Goal: Check status: Check status

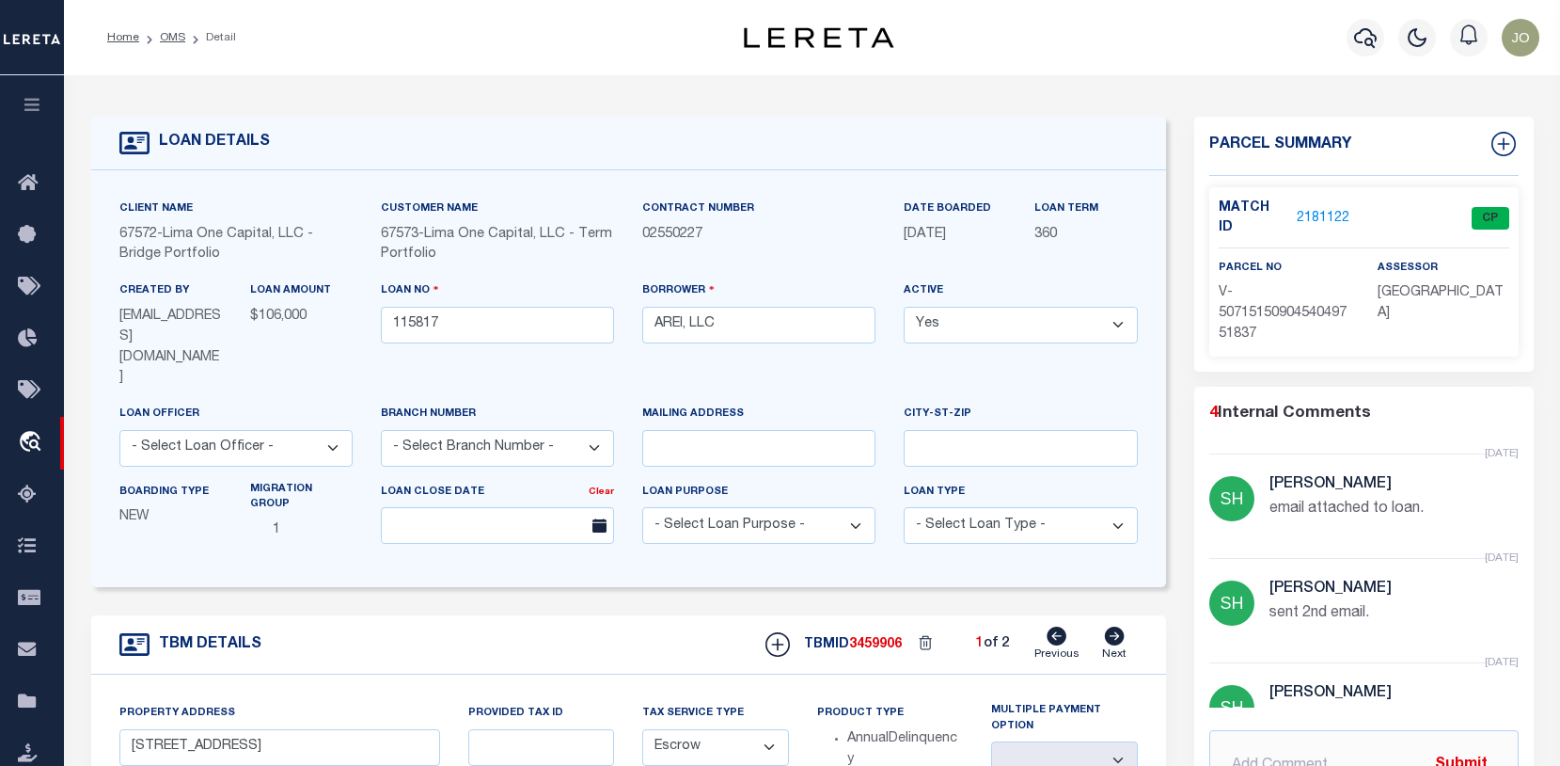
select select "Escrow"
click at [1362, 37] on icon "button" at bounding box center [1365, 37] width 23 height 23
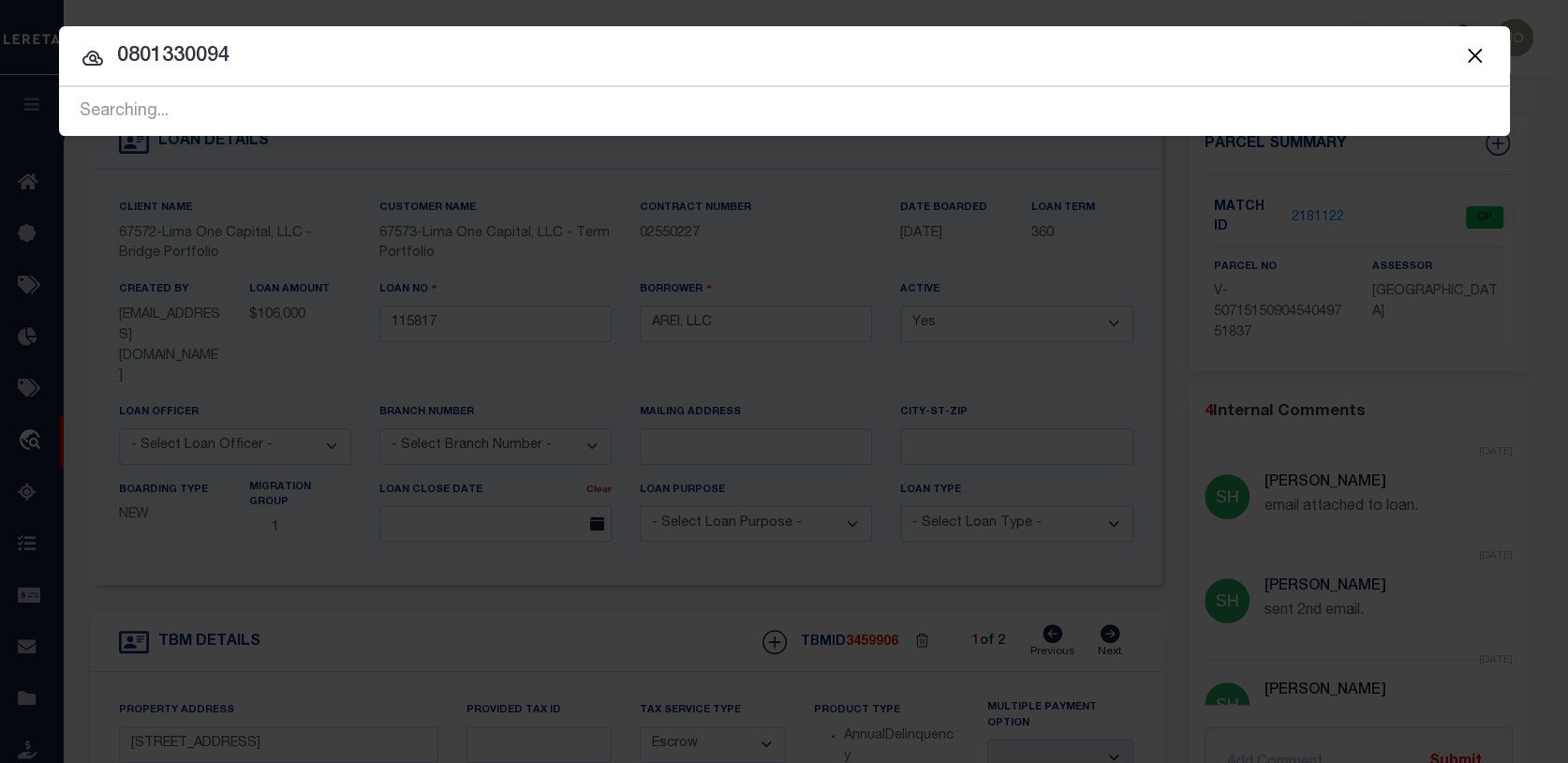
type input "0801330094"
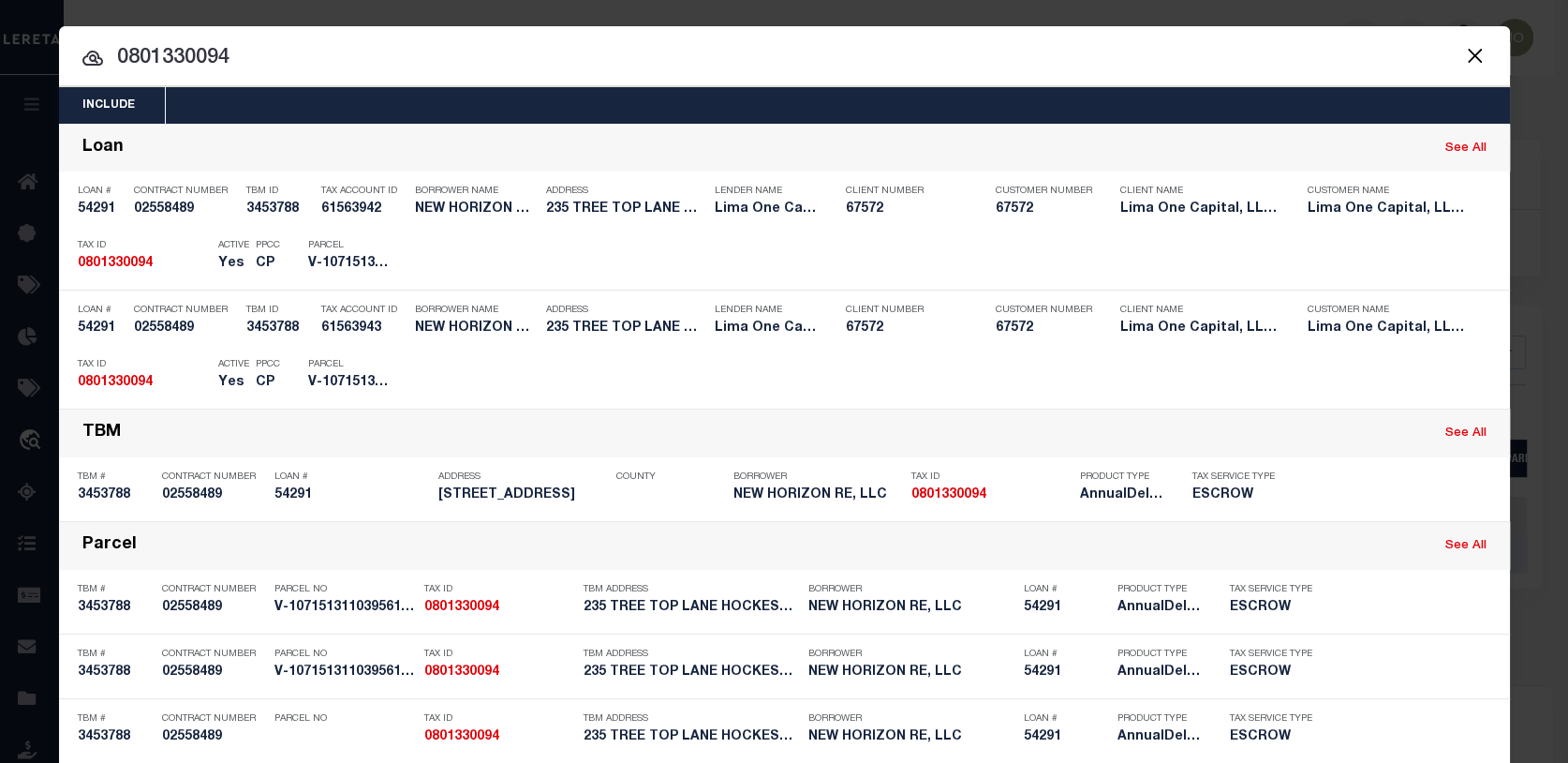
click at [1477, 48] on button "Close" at bounding box center [1475, 55] width 24 height 24
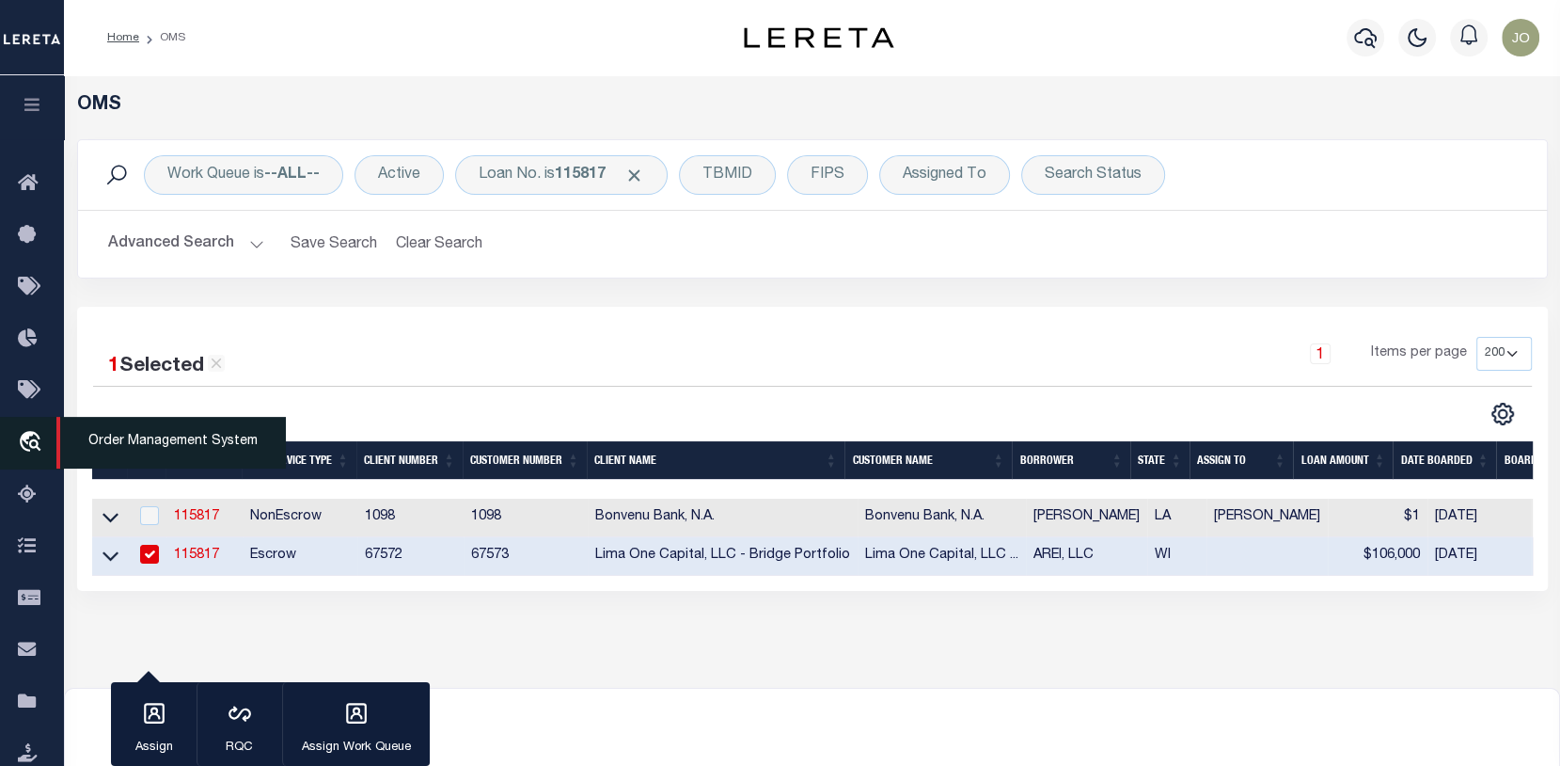
click at [31, 440] on icon "travel_explore" at bounding box center [33, 443] width 30 height 24
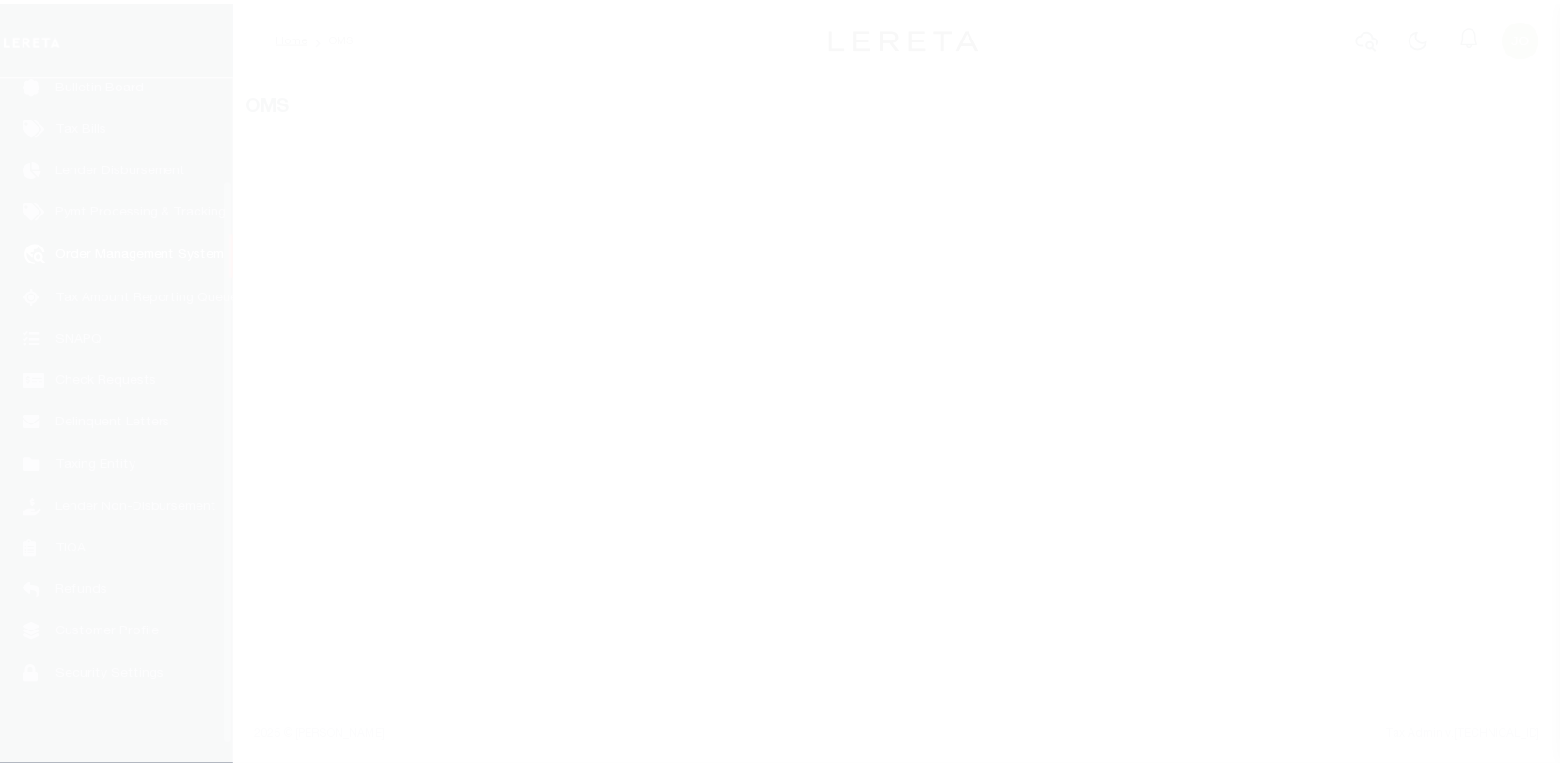
scroll to position [136, 0]
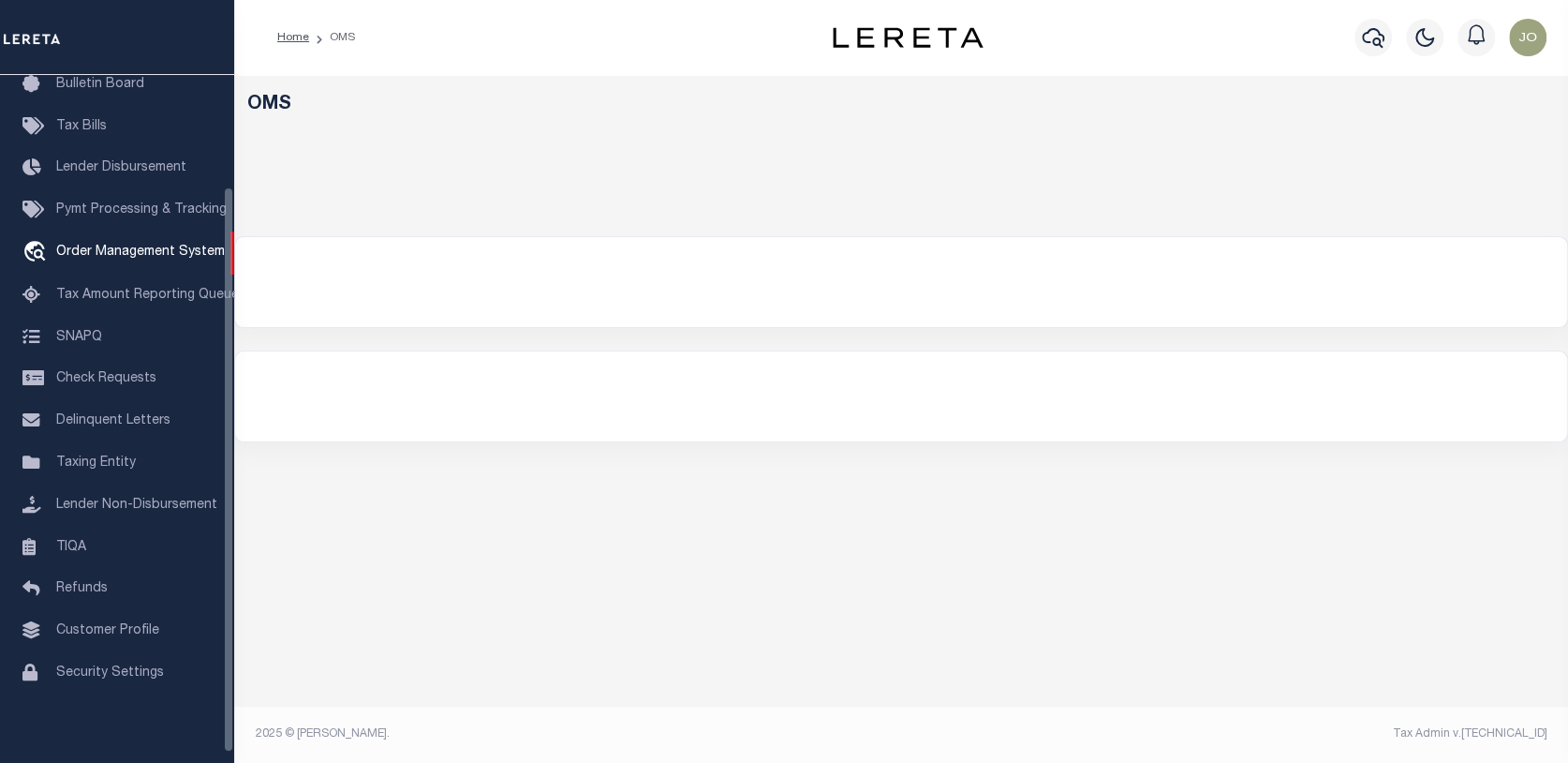
select select "200"
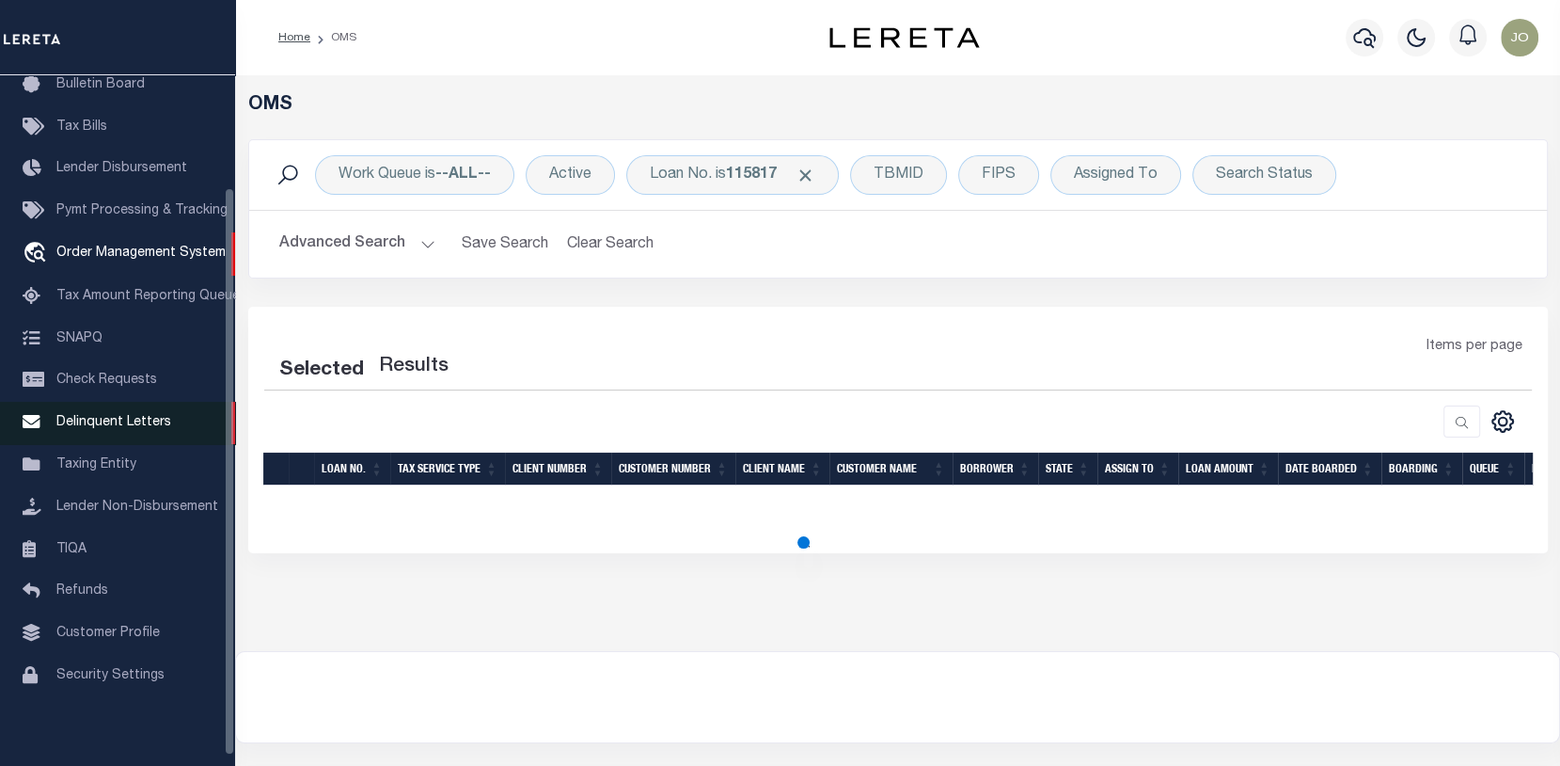
select select "200"
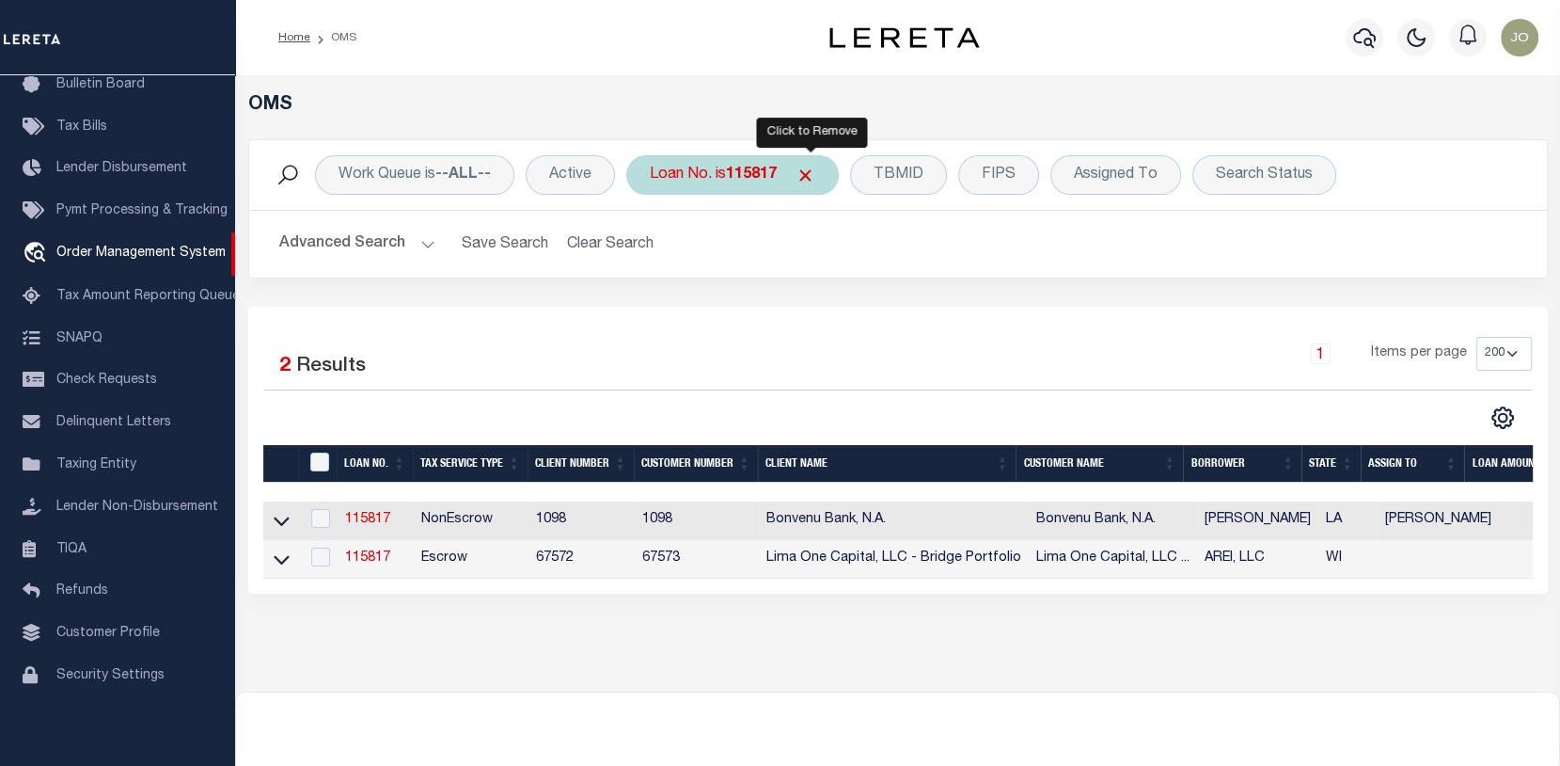
click at [803, 166] on span "Click to Remove" at bounding box center [806, 176] width 20 height 20
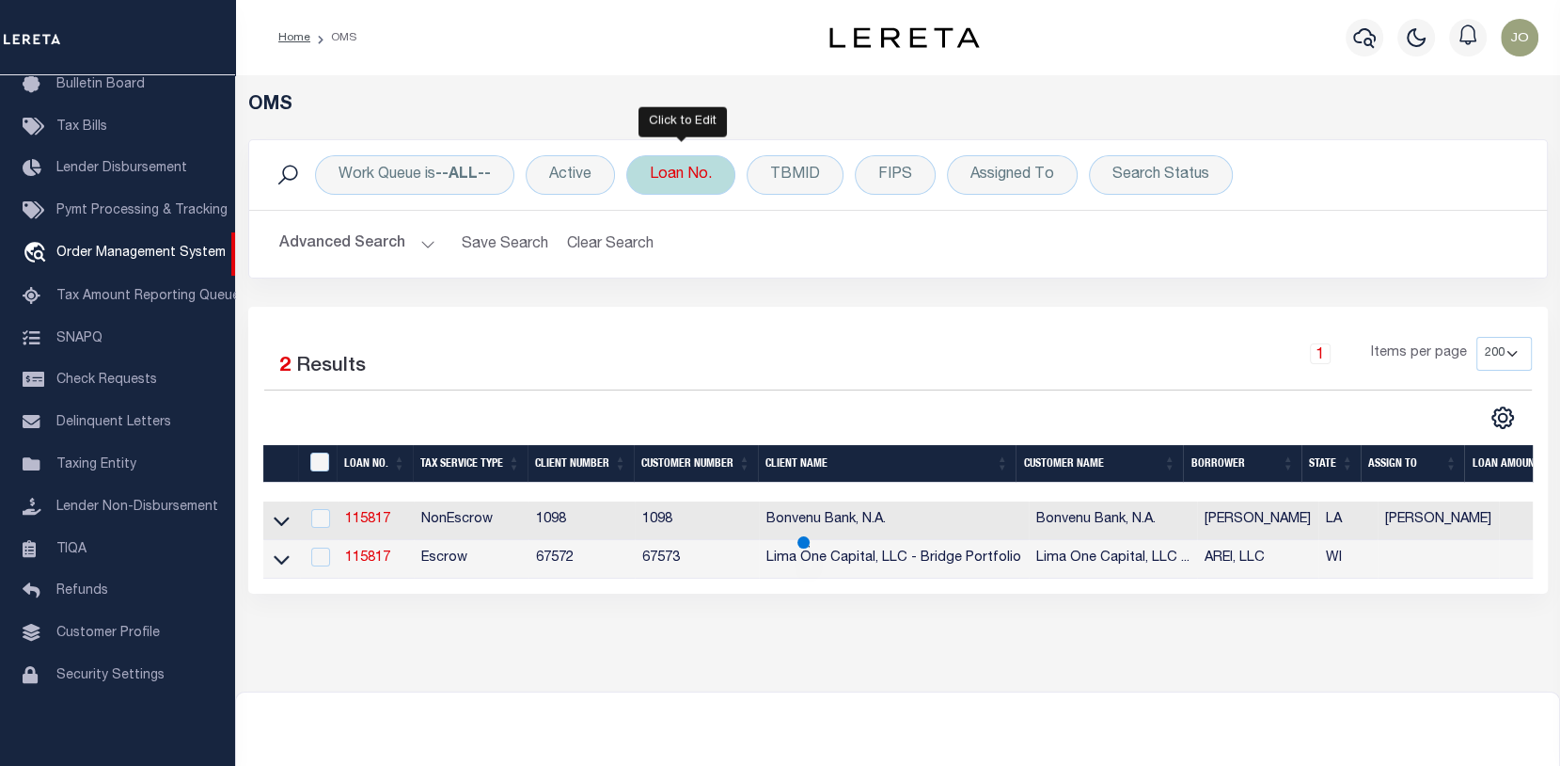
click at [690, 173] on div "Loan No." at bounding box center [680, 174] width 109 height 39
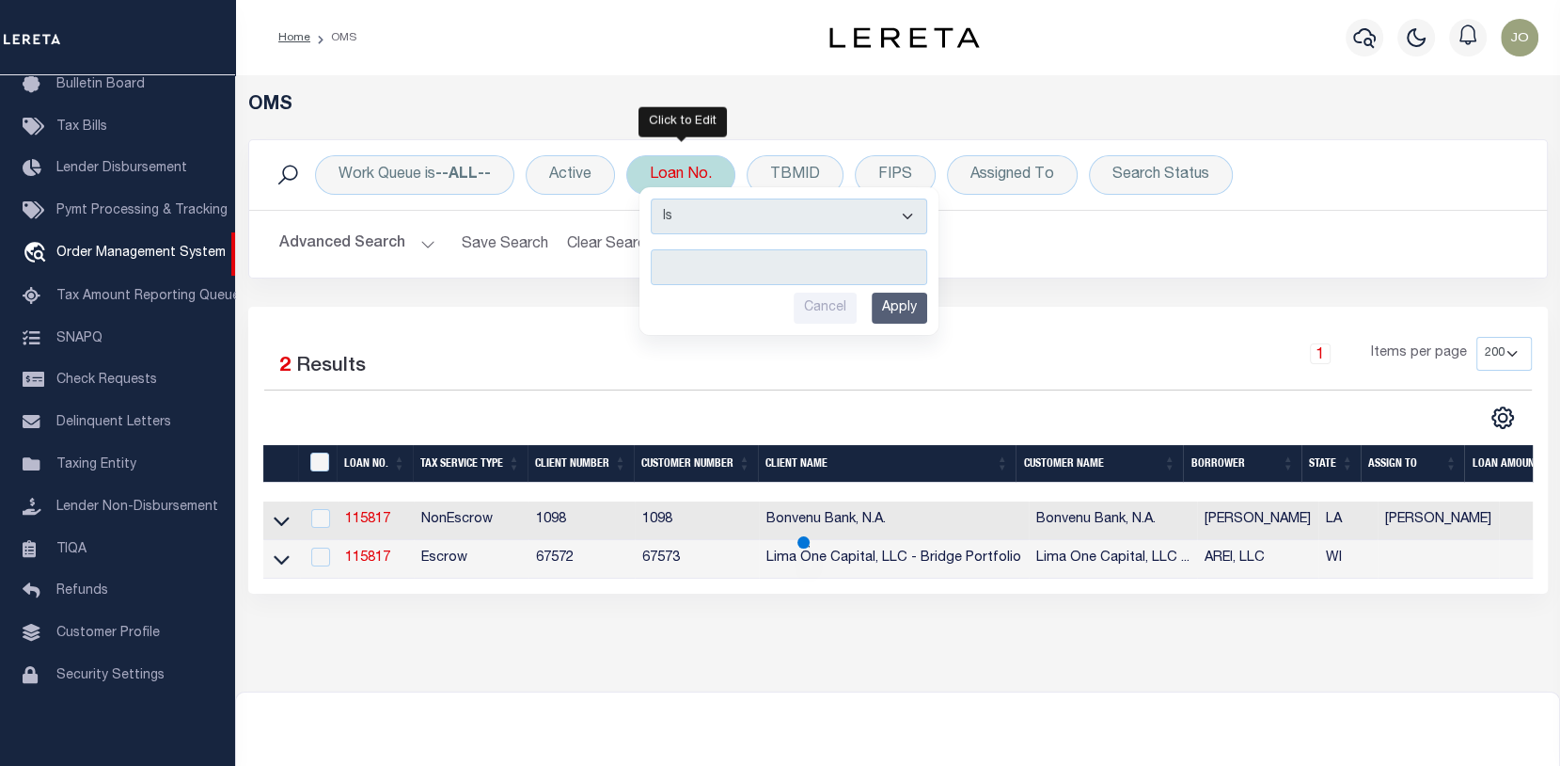
click at [662, 274] on input "text" at bounding box center [789, 267] width 276 height 36
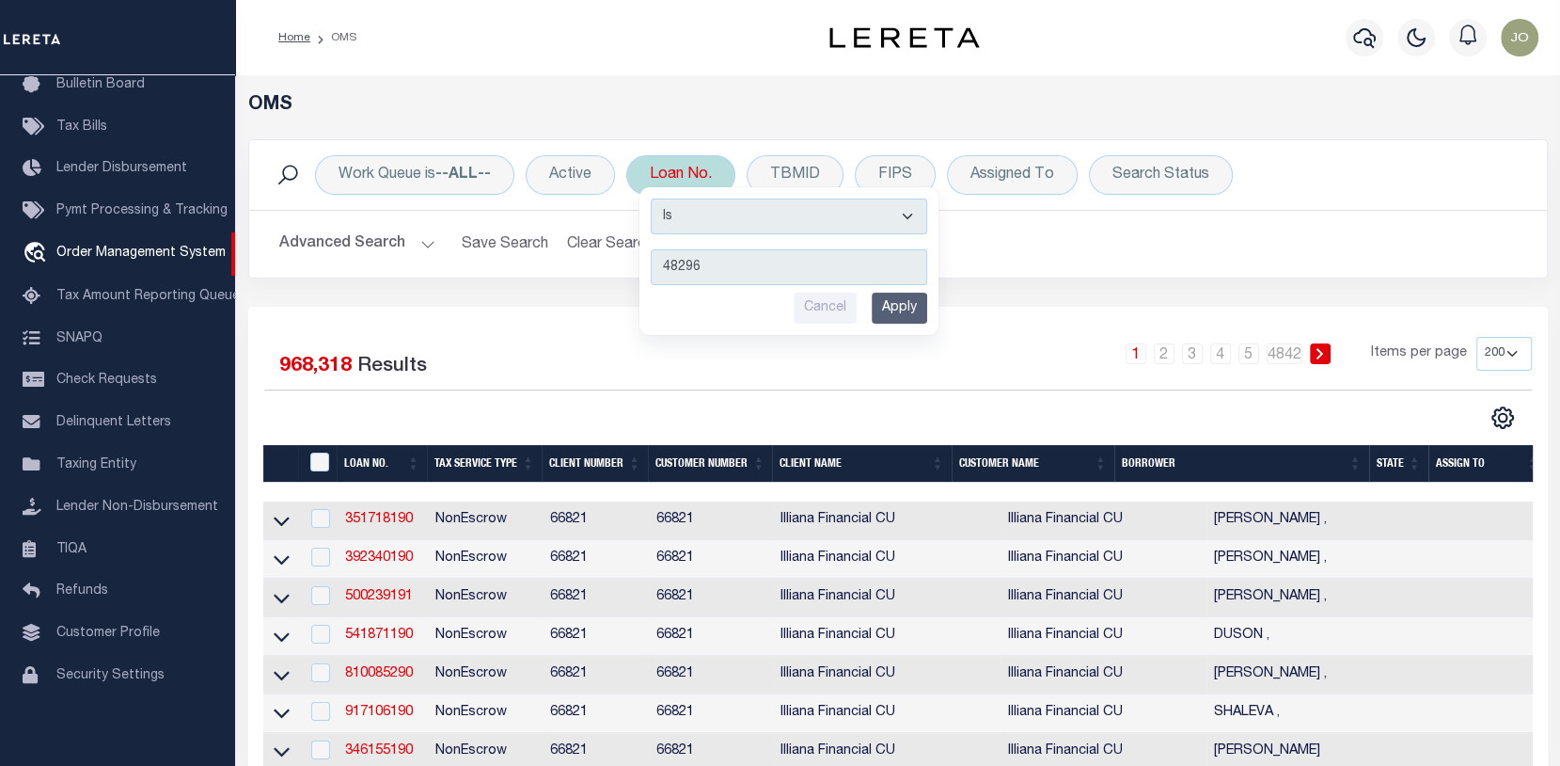
type input "48296"
click at [906, 308] on input "Apply" at bounding box center [899, 307] width 55 height 31
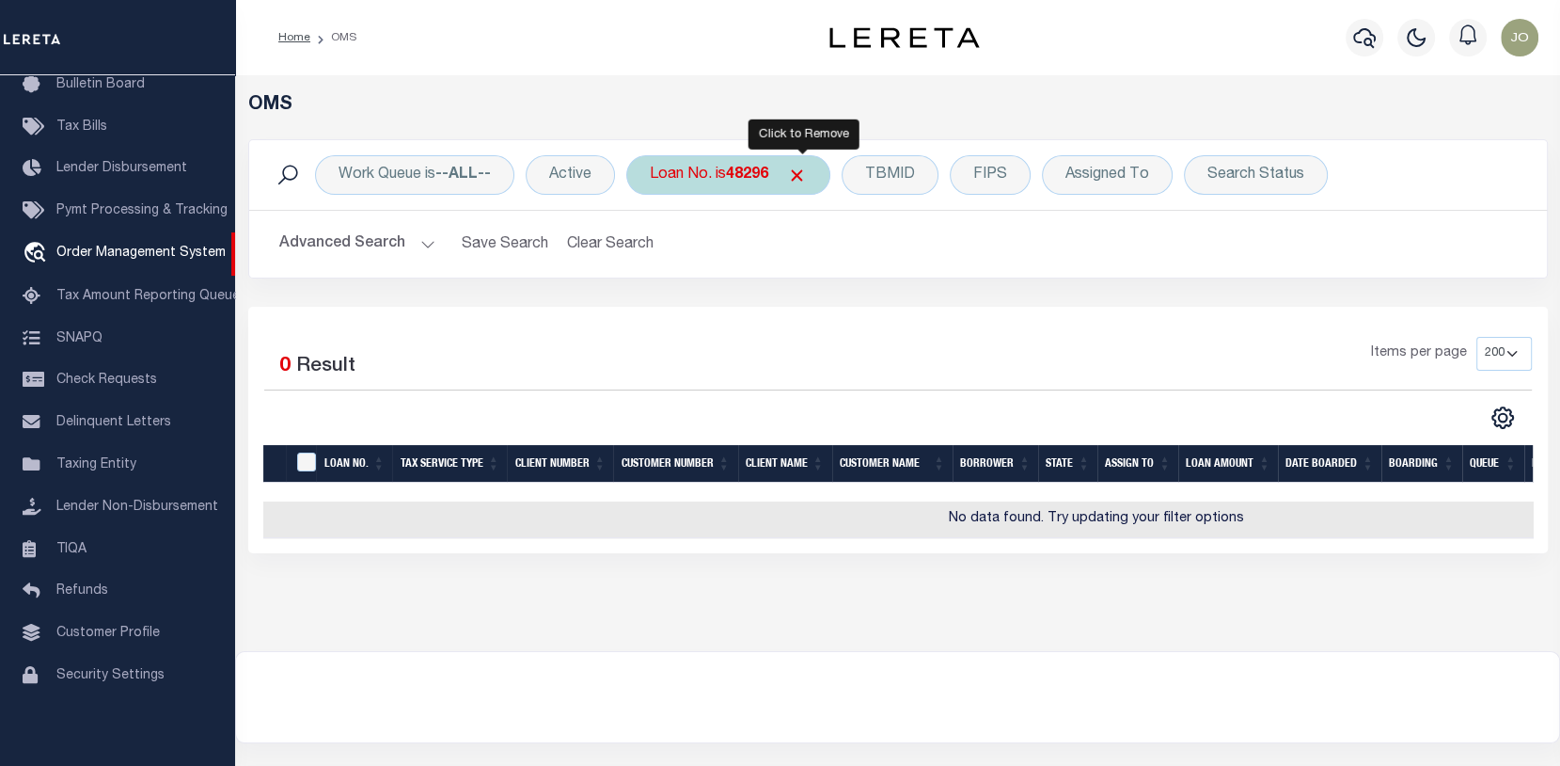
click at [799, 166] on span "Click to Remove" at bounding box center [797, 176] width 20 height 20
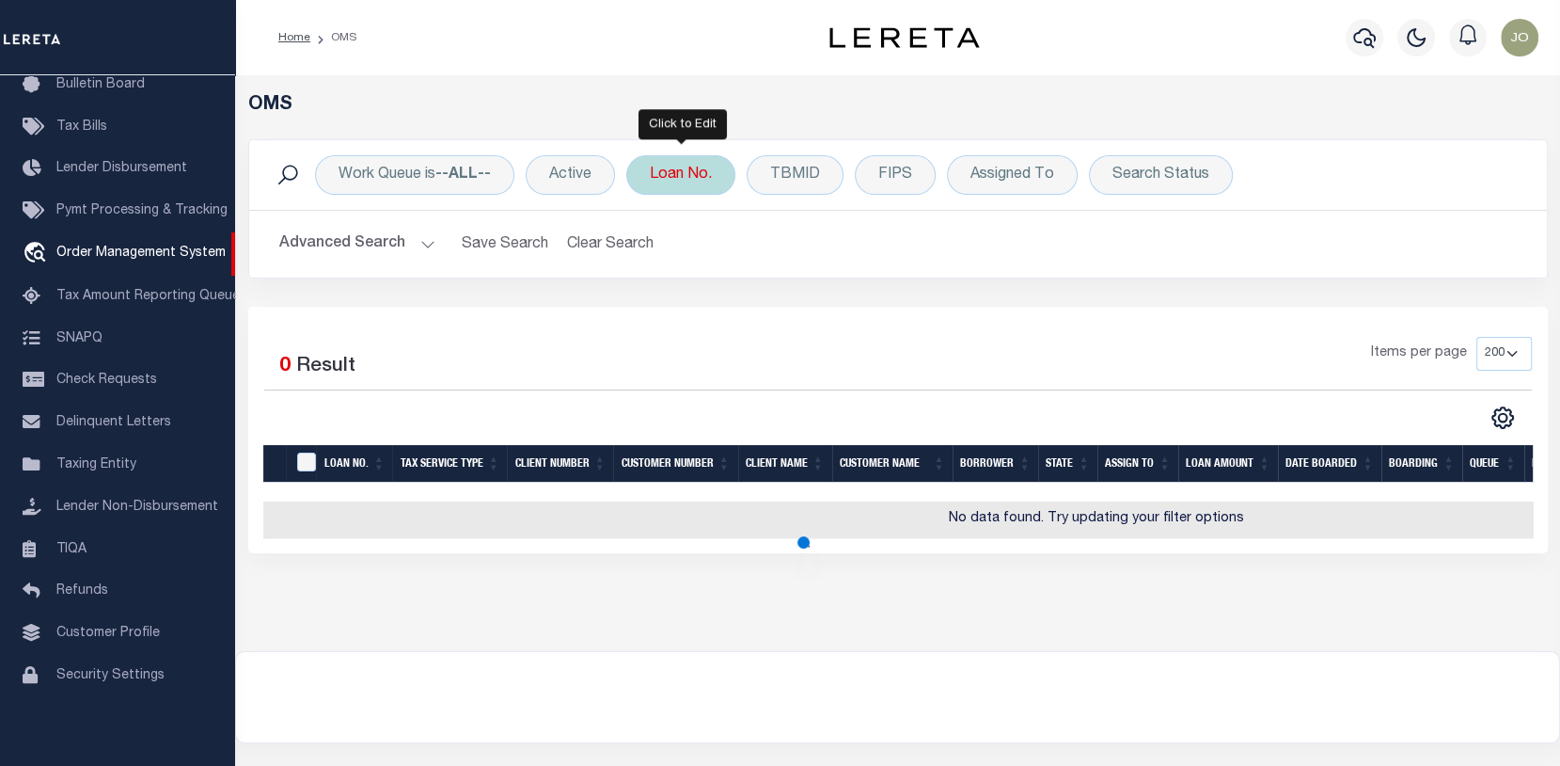
click at [697, 174] on div "Loan No." at bounding box center [680, 174] width 109 height 39
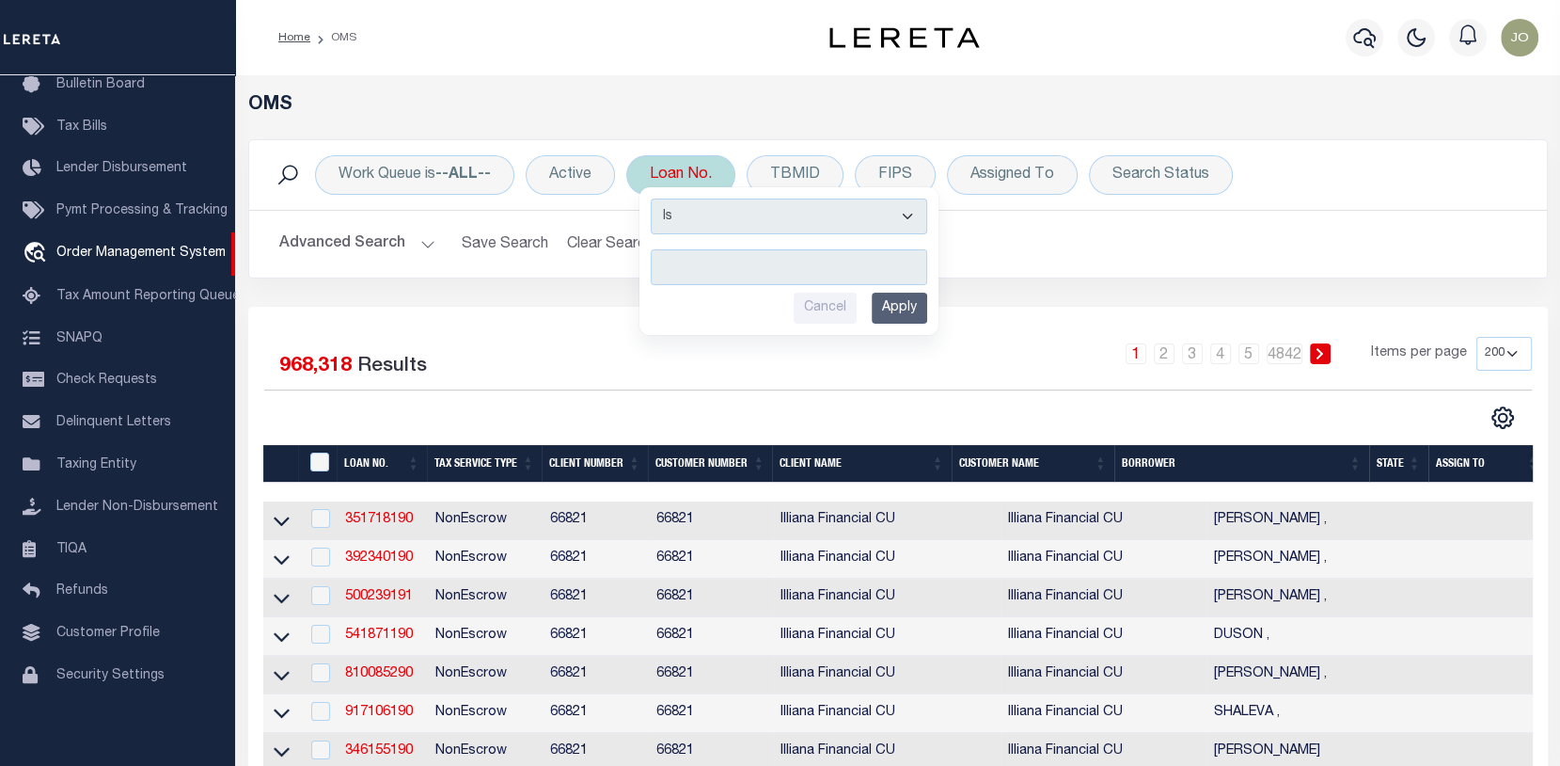
click at [673, 260] on input "text" at bounding box center [789, 267] width 276 height 36
type input "54291"
click at [898, 304] on input "Apply" at bounding box center [899, 307] width 55 height 31
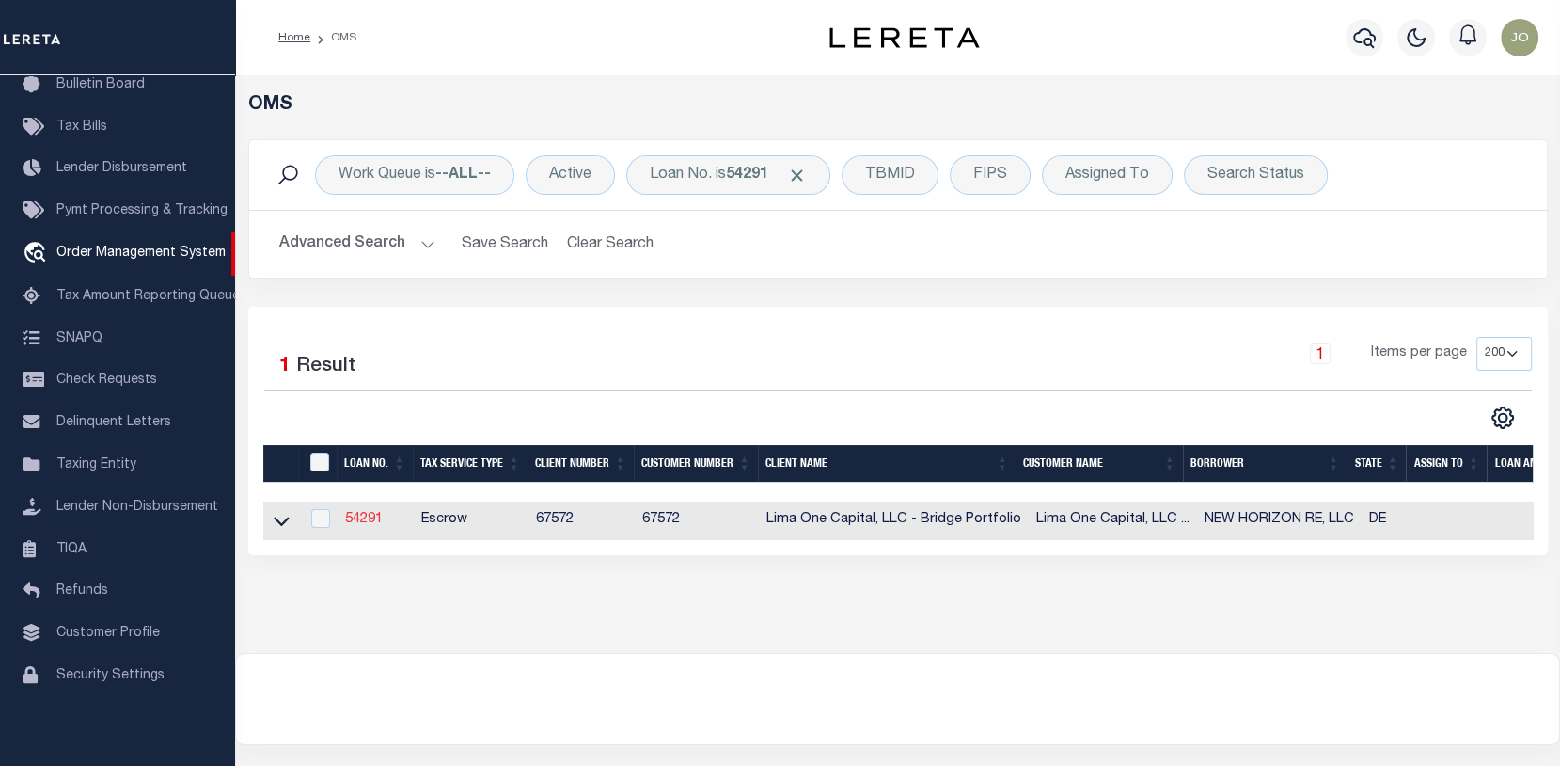
click at [369, 525] on link "54291" at bounding box center [364, 519] width 38 height 13
type input "54291"
type input "NEW HORIZON RE, LLC"
select select
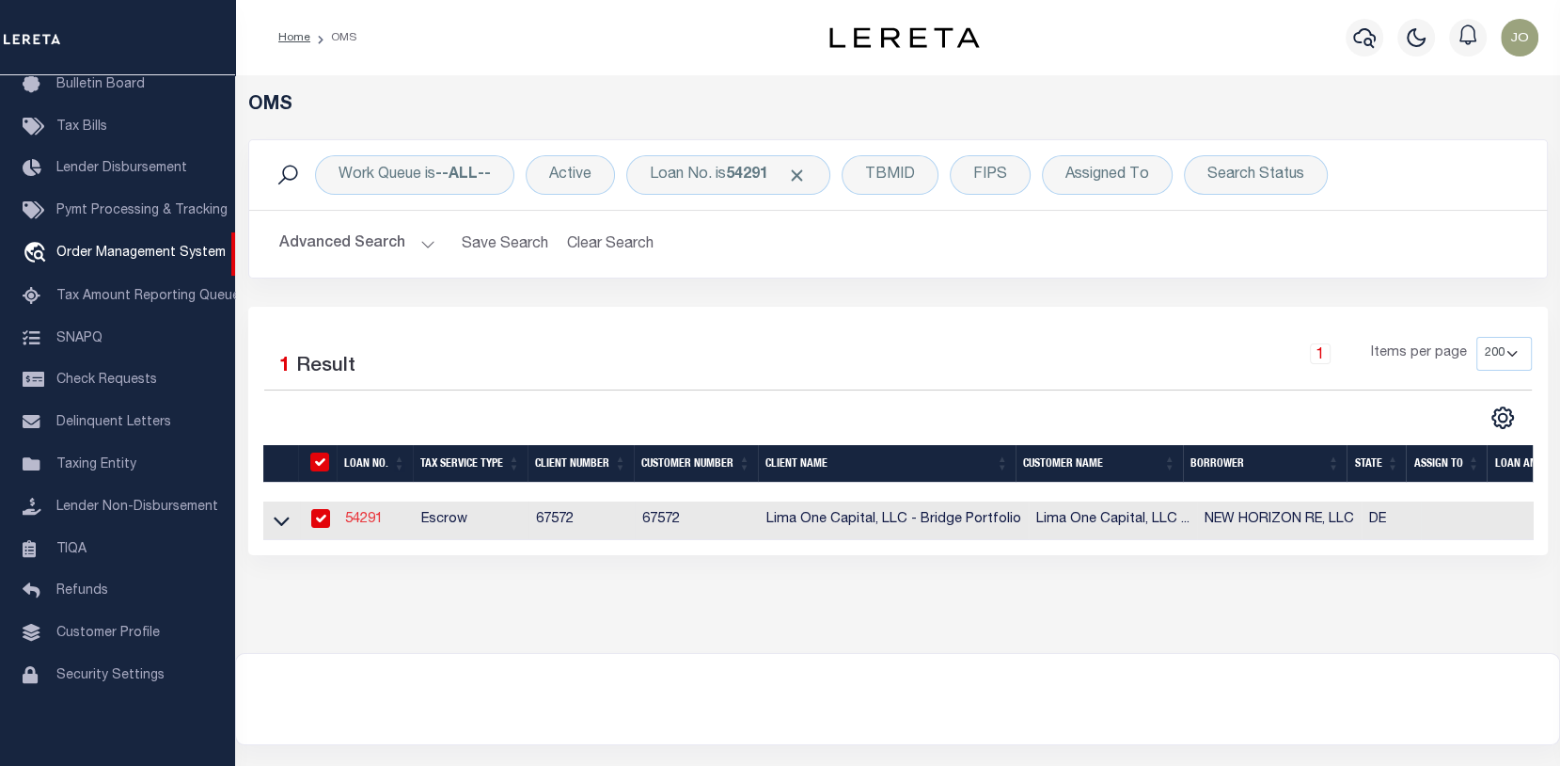
select select
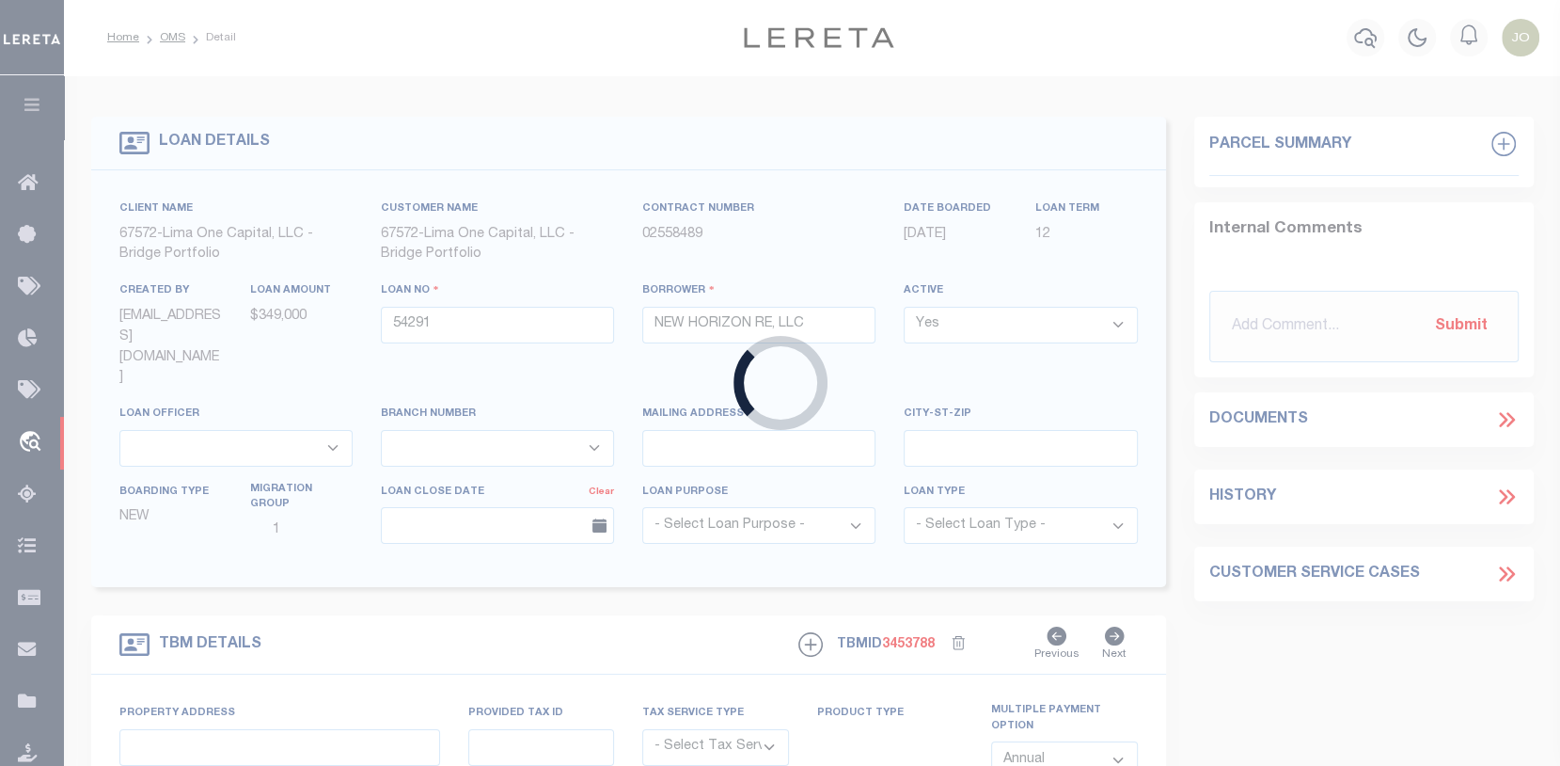
type input "[STREET_ADDRESS]"
radio input "true"
select select "Escrow"
select select
type input "HOCKESSIN DE 19707"
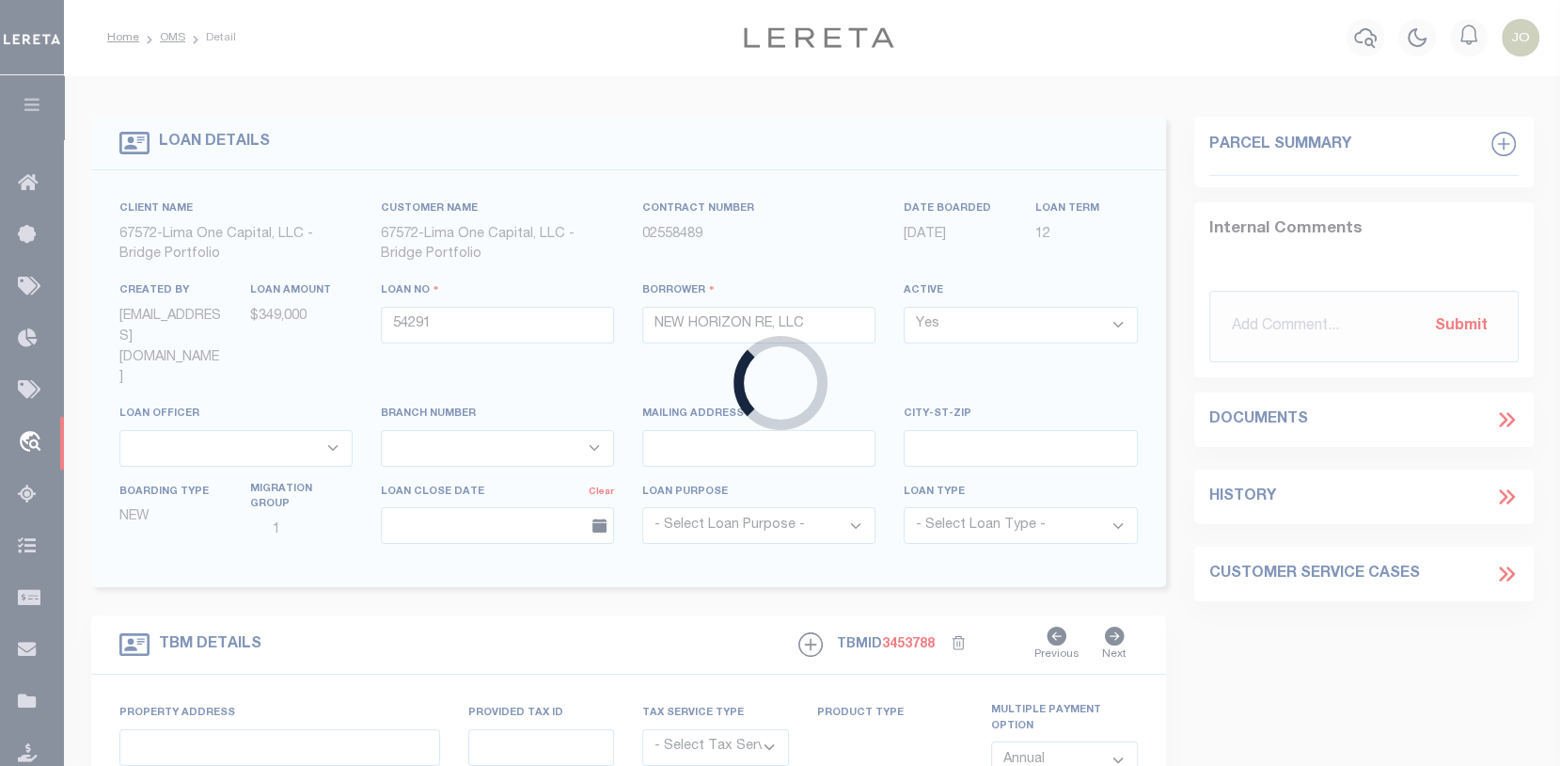
type input "54291-1"
type input "DE"
type textarea "COLLECTOR: ENTITY: PARCEL: 801330094"
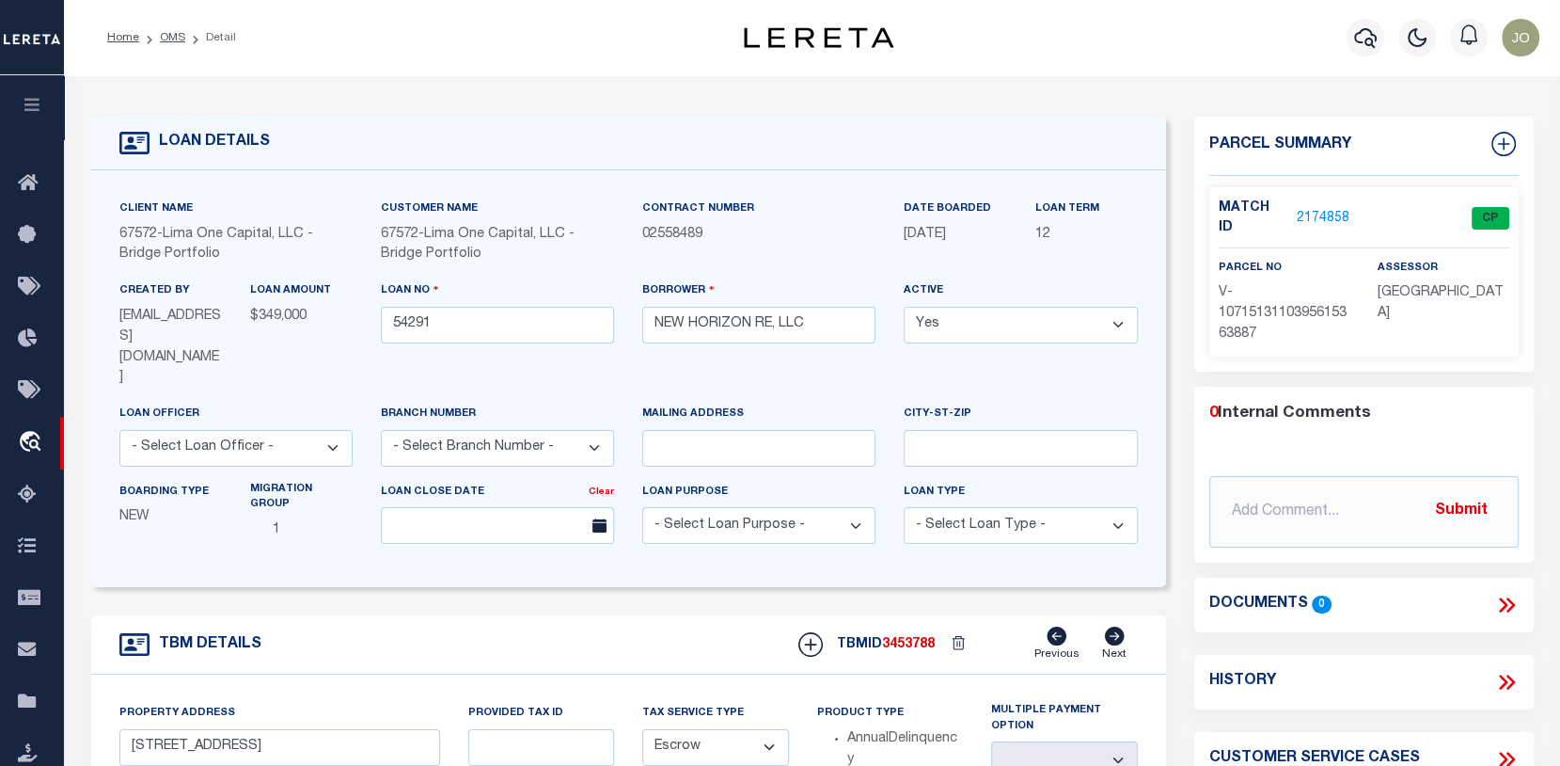
click at [1322, 212] on link "2174858" at bounding box center [1323, 219] width 53 height 20
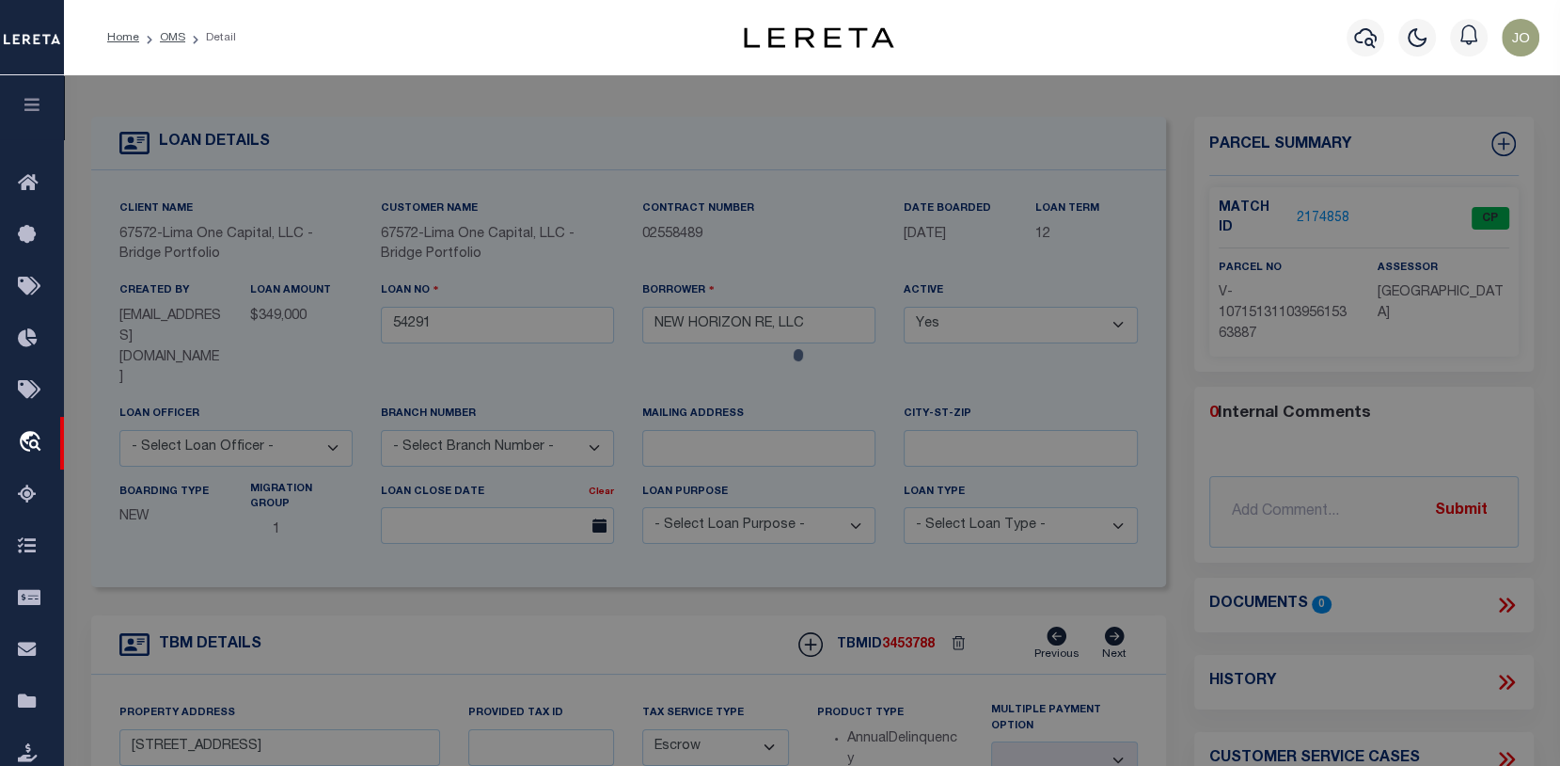
checkbox input "false"
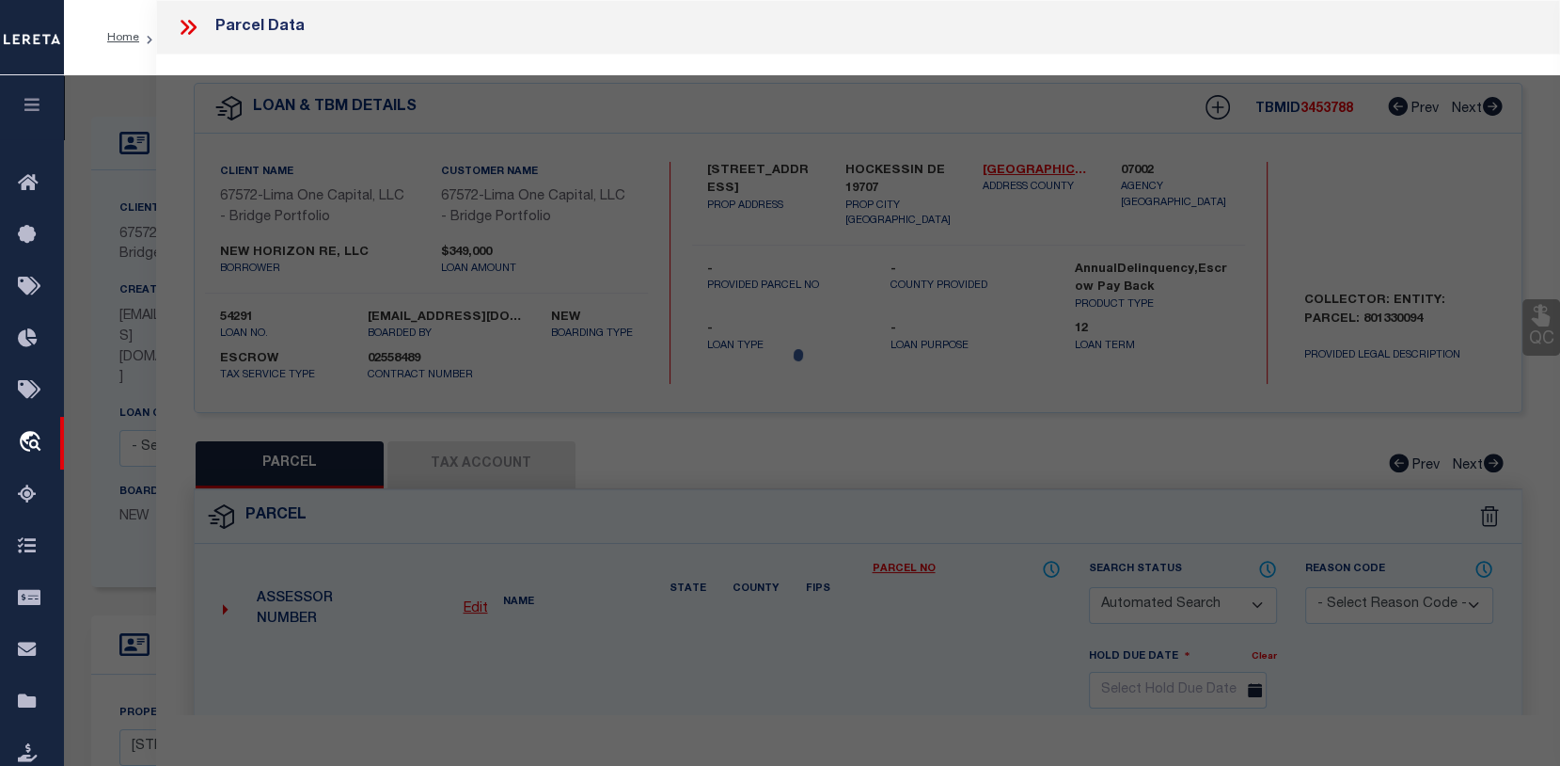
select select "CP"
select select "AGW"
select select
type input "[STREET_ADDRESS]"
checkbox input "false"
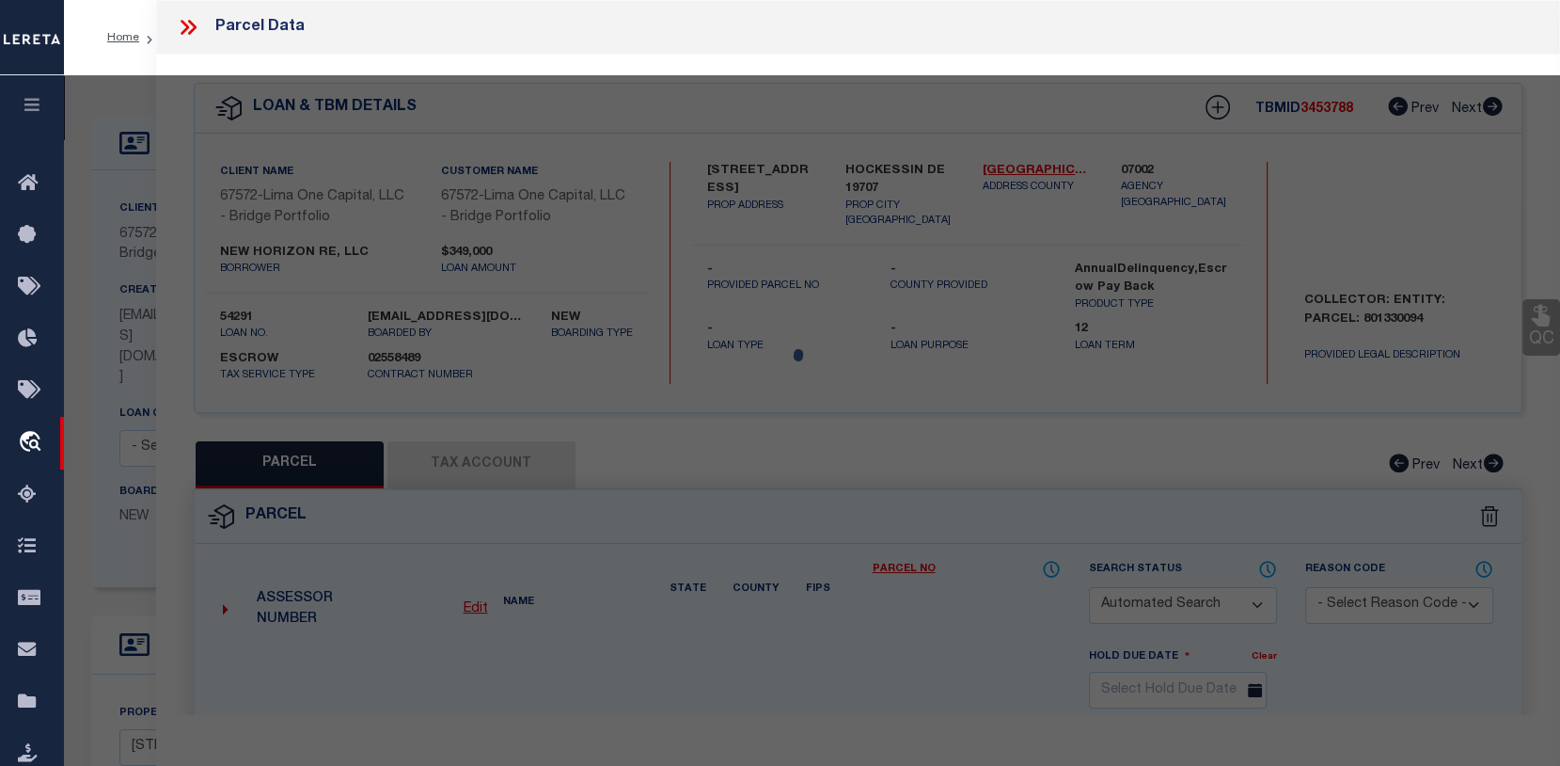
type input "HOCKESSIN DE 19707"
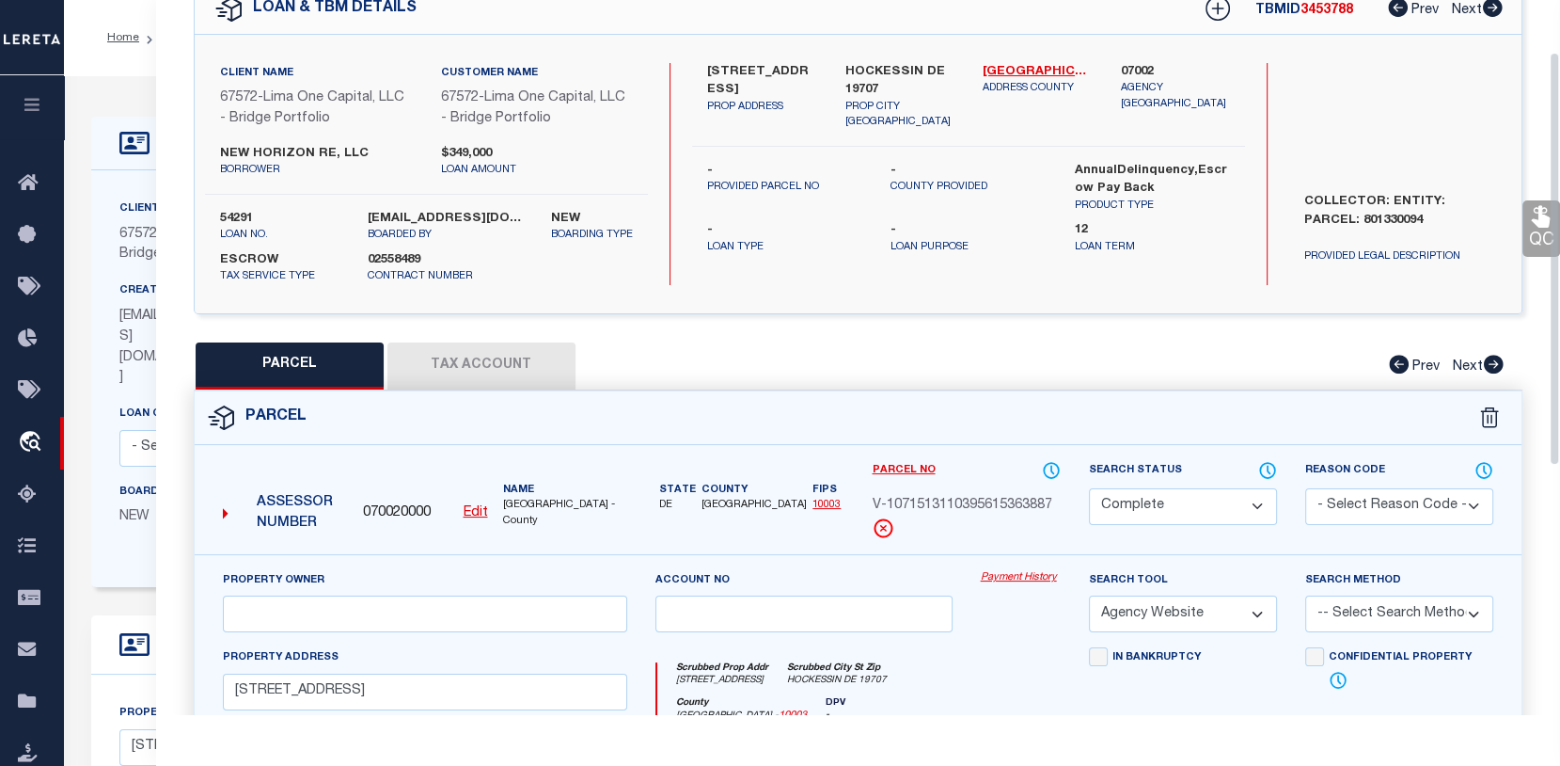
scroll to position [188, 0]
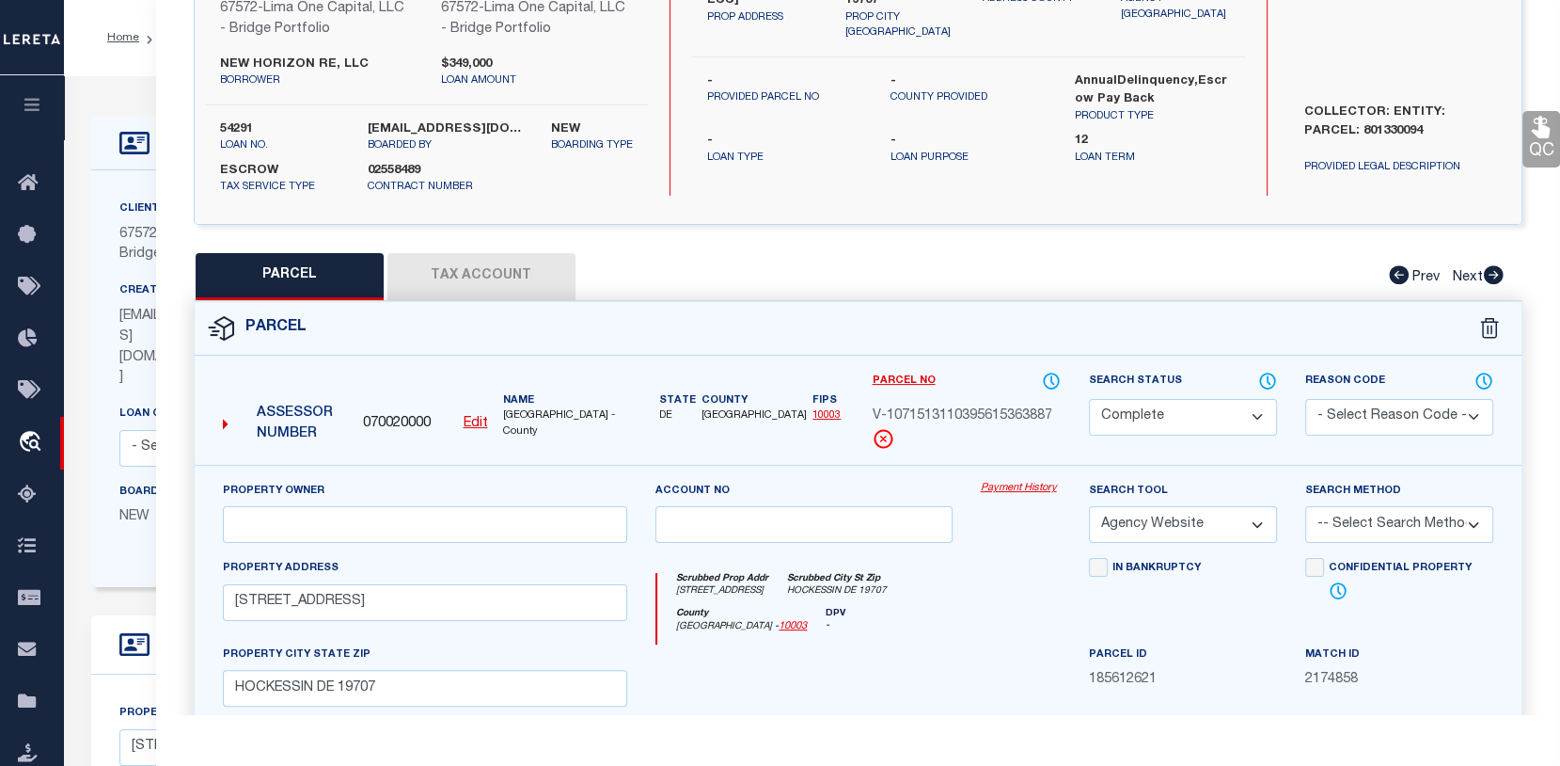
click at [1029, 497] on link "Payment History" at bounding box center [1021, 489] width 80 height 16
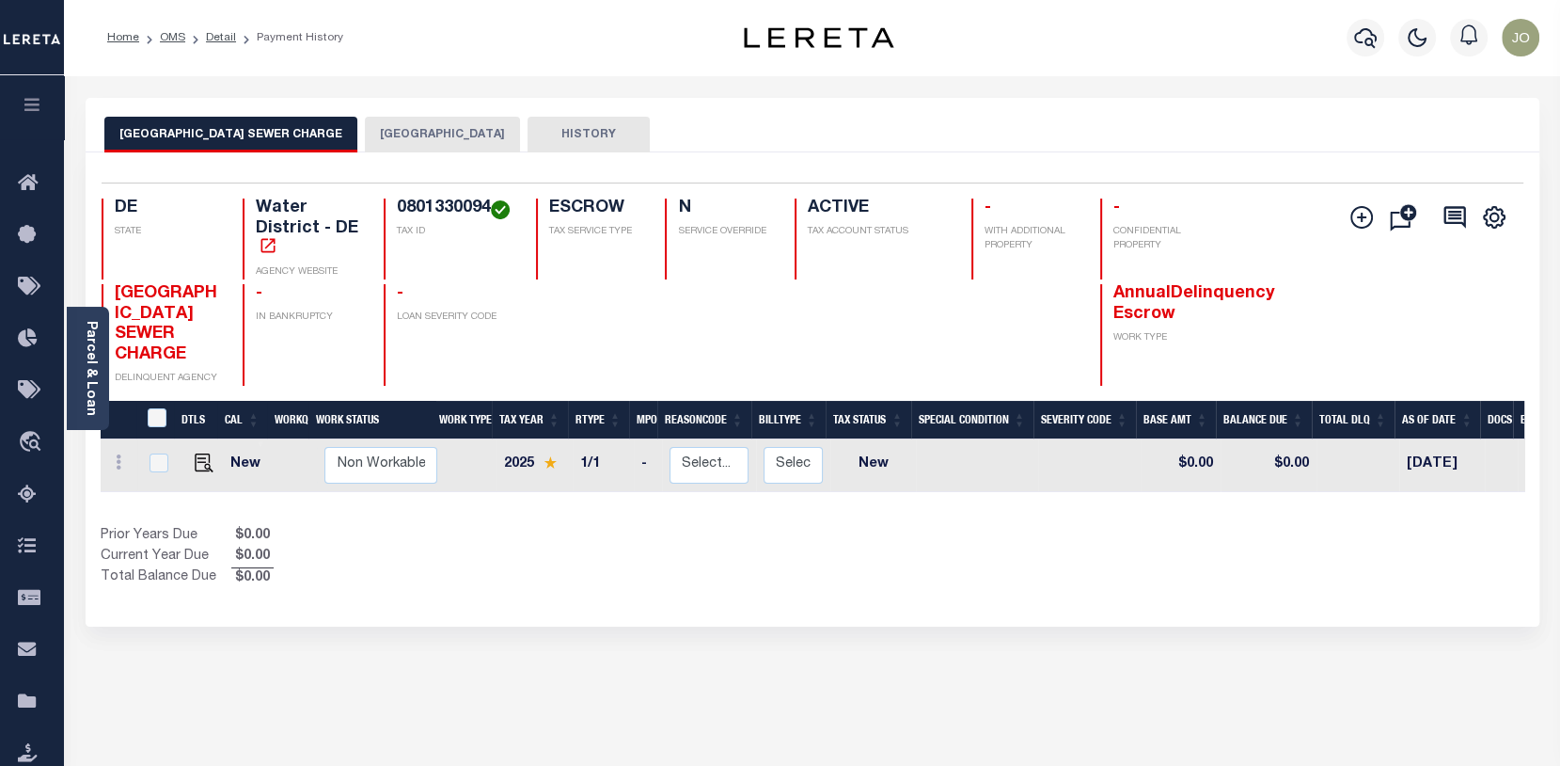
click at [474, 134] on button "[GEOGRAPHIC_DATA]" at bounding box center [442, 135] width 155 height 36
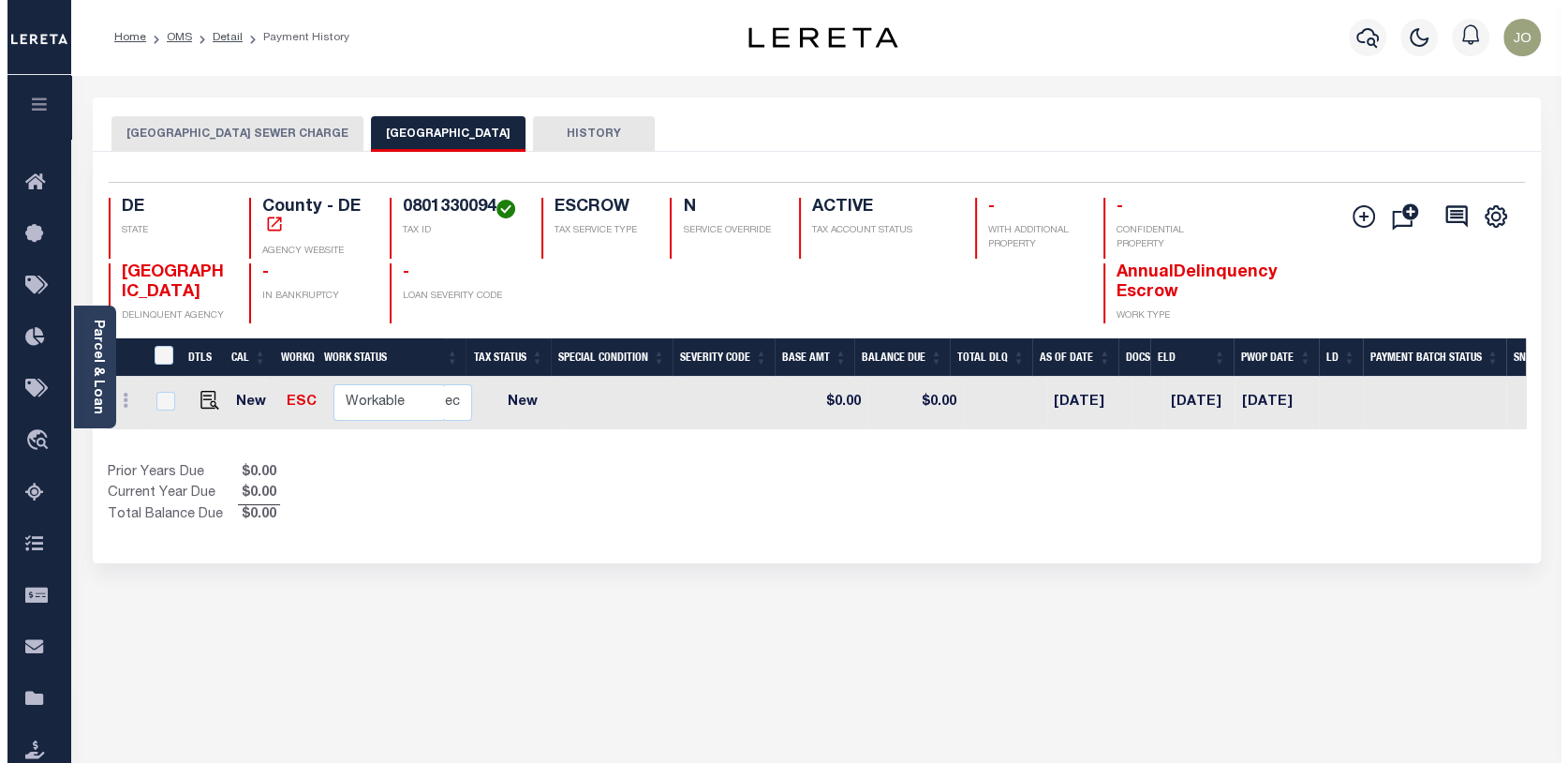
scroll to position [0, 403]
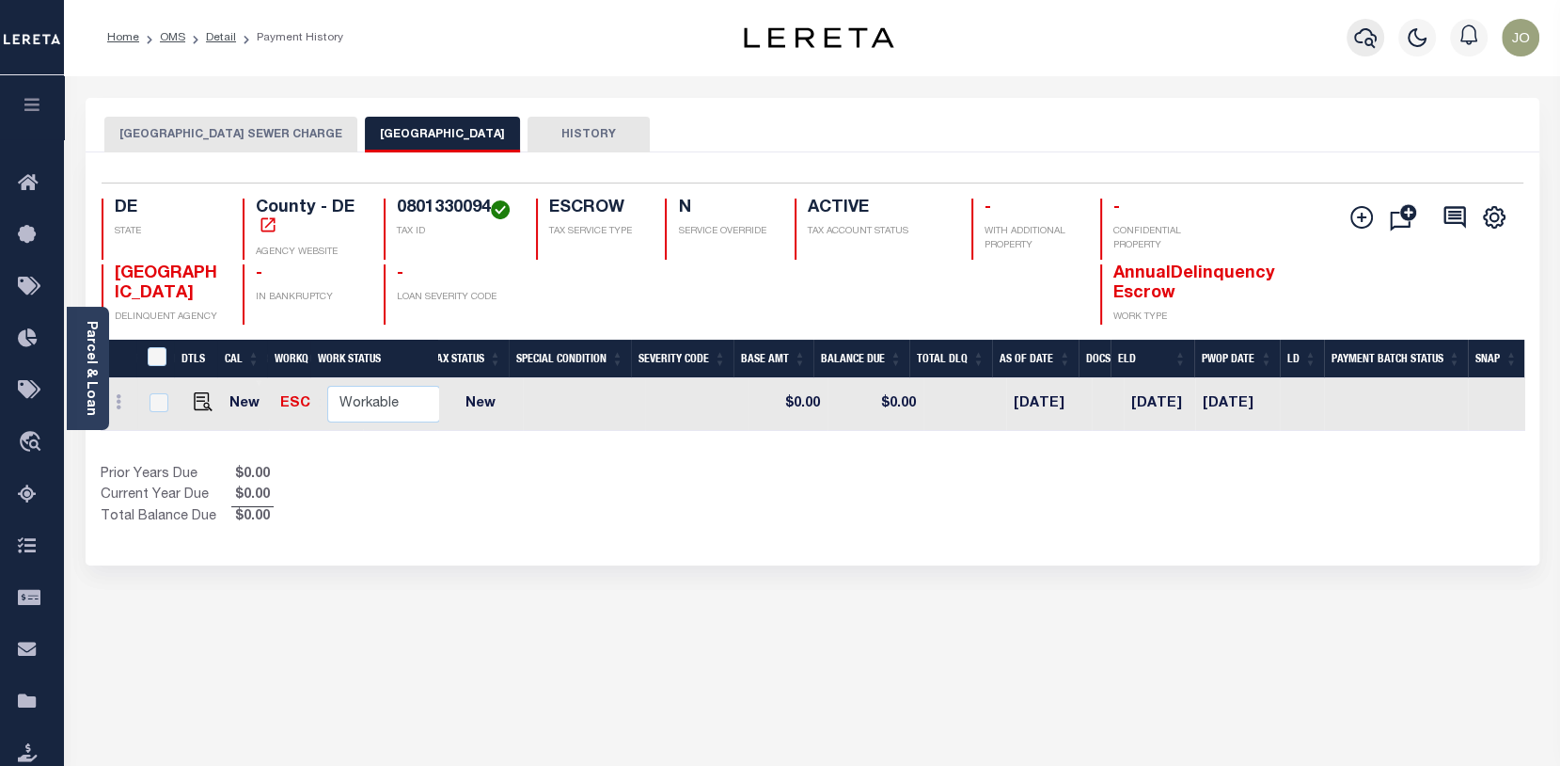
click at [1356, 29] on icon "button" at bounding box center [1365, 37] width 23 height 23
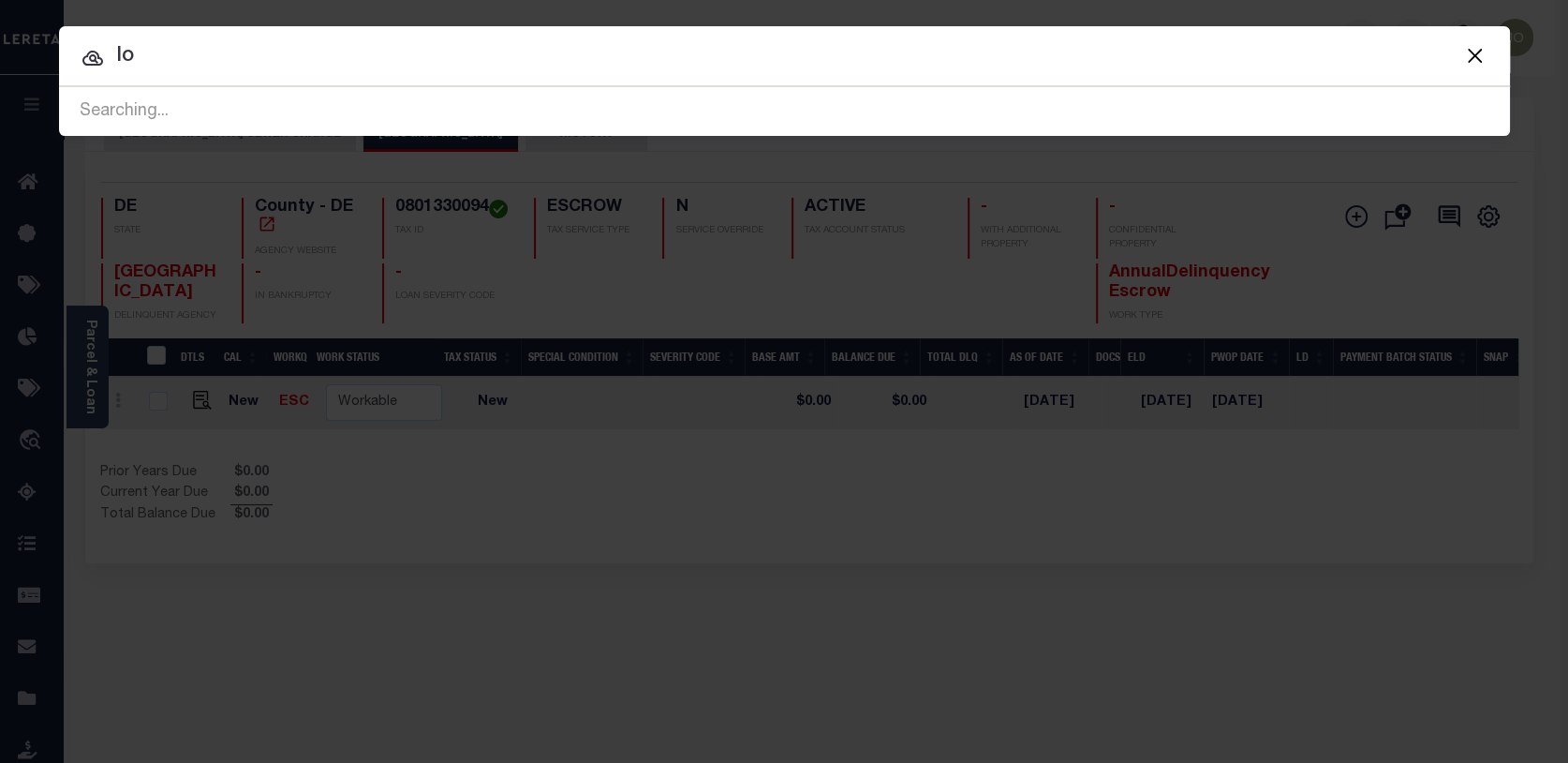
type input "l"
type input "BATCH 3394"
click at [1470, 53] on button "Close" at bounding box center [1475, 55] width 24 height 24
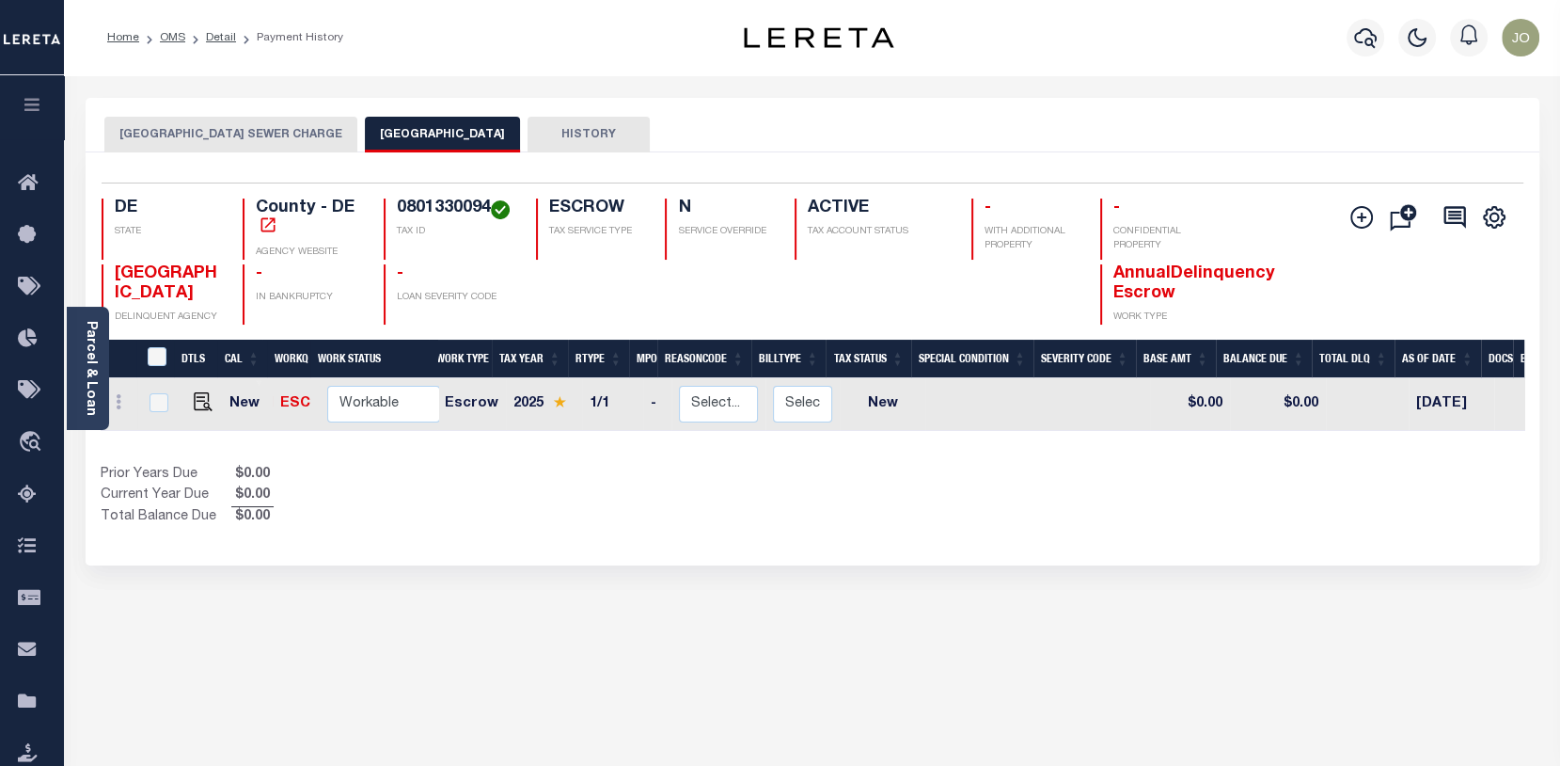
scroll to position [0, 0]
